Goal: Task Accomplishment & Management: Complete application form

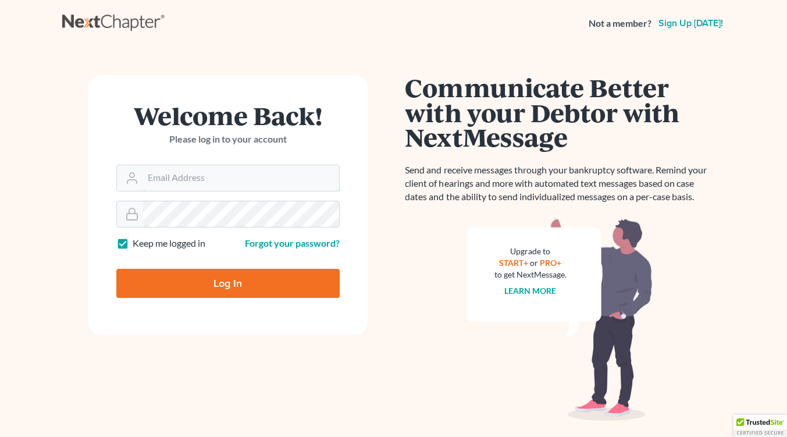
type input "[EMAIL_ADDRESS][DOMAIN_NAME]"
click at [205, 279] on input "Log In" at bounding box center [227, 283] width 223 height 29
type input "Thinking..."
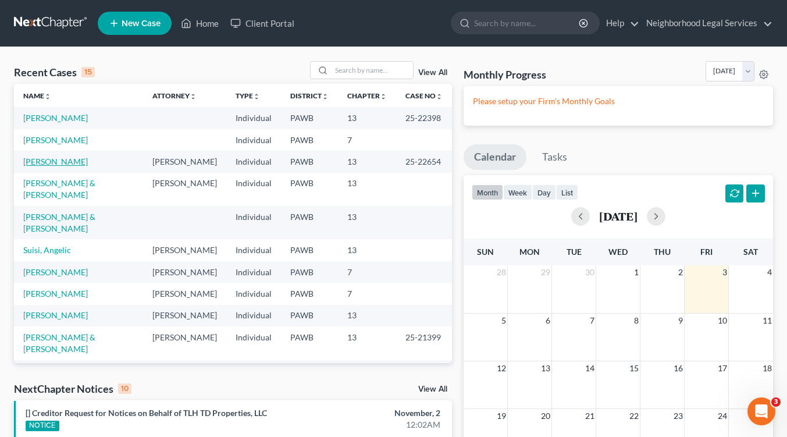
click at [38, 164] on link "Fortney, Marcy" at bounding box center [55, 162] width 65 height 10
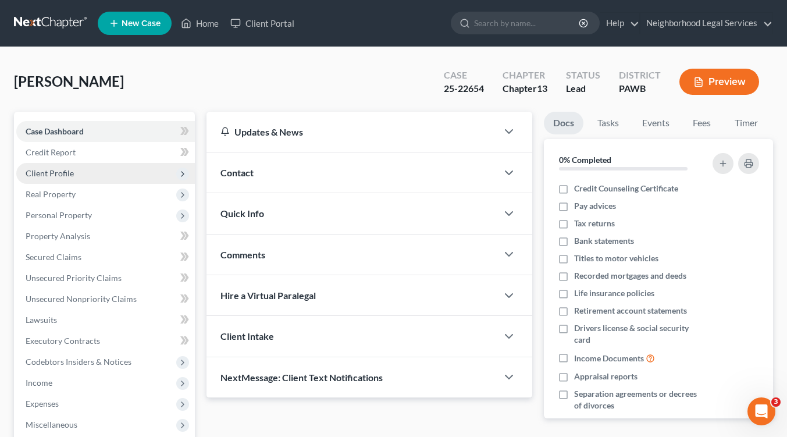
click at [62, 173] on span "Client Profile" at bounding box center [50, 173] width 48 height 10
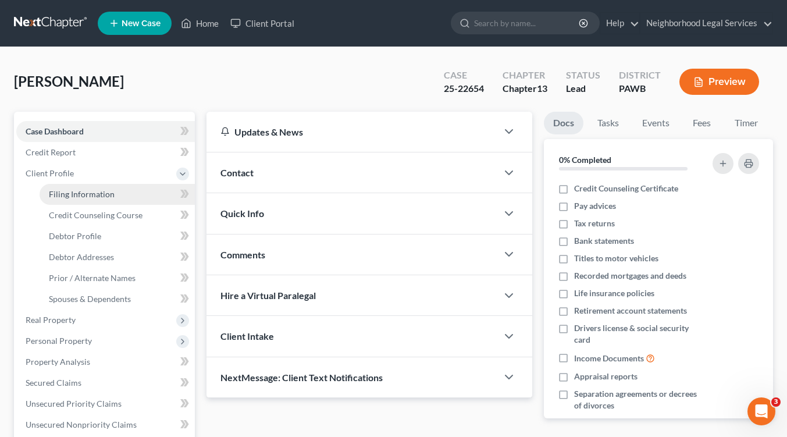
click at [66, 196] on span "Filing Information" at bounding box center [82, 194] width 66 height 10
select select "1"
select select "0"
select select "3"
select select "69"
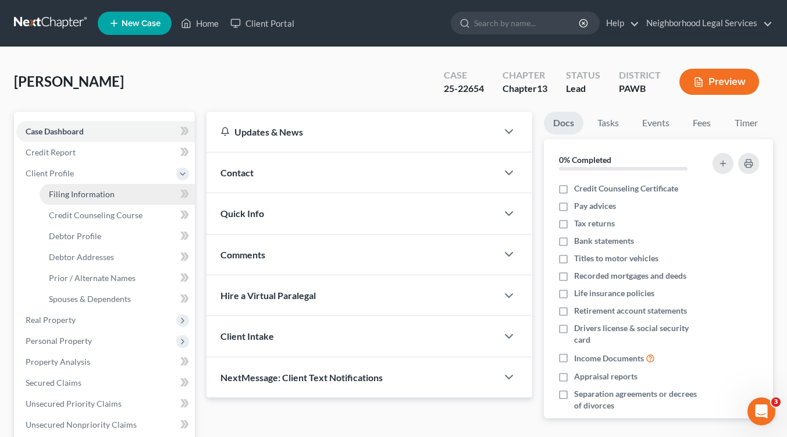
select select "0"
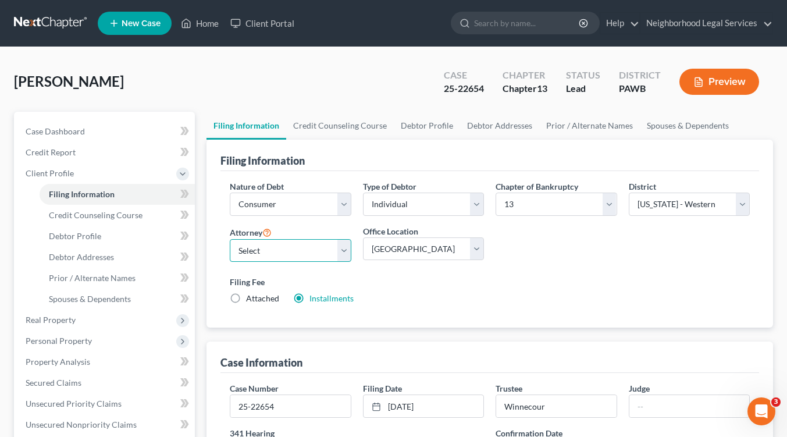
click at [344, 251] on select "Select Catherine T. Martin - PAWB William Creighton - PAWB Eileen Yacknin - PAW…" at bounding box center [290, 250] width 121 height 23
click at [301, 74] on div "Fortney, Marcy Upgraded Case 25-22654 Chapter Chapter 13 Status Lead District P…" at bounding box center [393, 86] width 759 height 51
